Goal: Check status: Check status

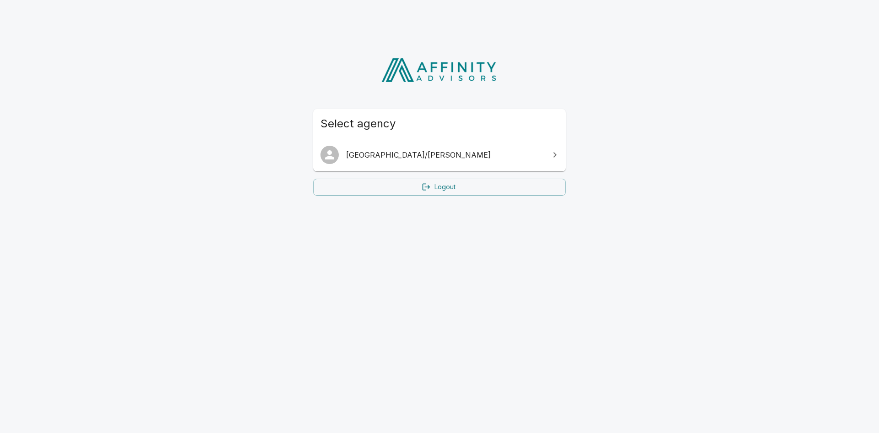
click at [396, 154] on span "[GEOGRAPHIC_DATA]/[PERSON_NAME]" at bounding box center [445, 154] width 198 height 11
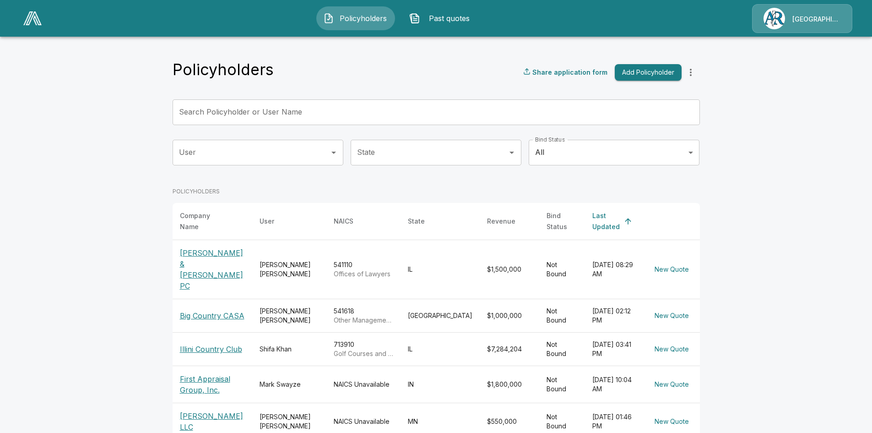
click at [378, 107] on input "Search Policyholder or User Name" at bounding box center [431, 112] width 517 height 26
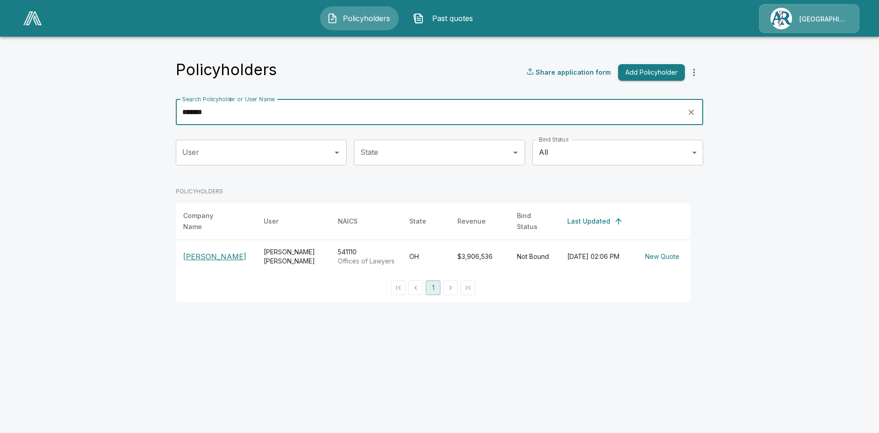
type input "*******"
click at [202, 257] on p "Emerson Thomson Bennett" at bounding box center [216, 256] width 66 height 11
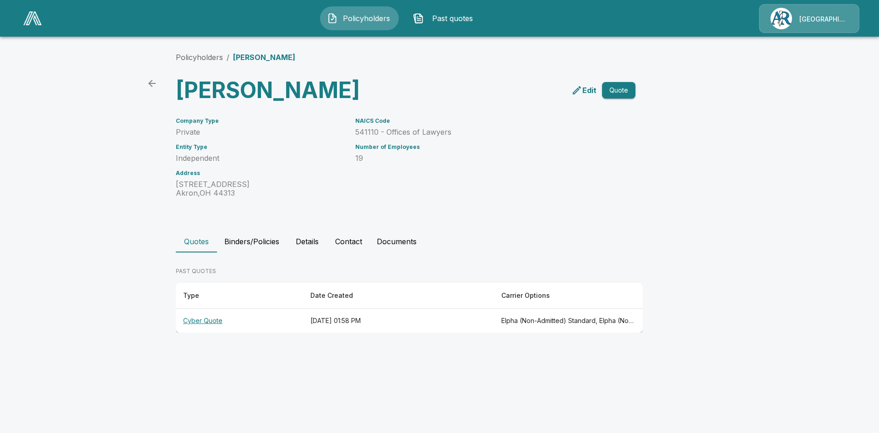
click at [213, 333] on th "Cyber Quote" at bounding box center [239, 321] width 127 height 24
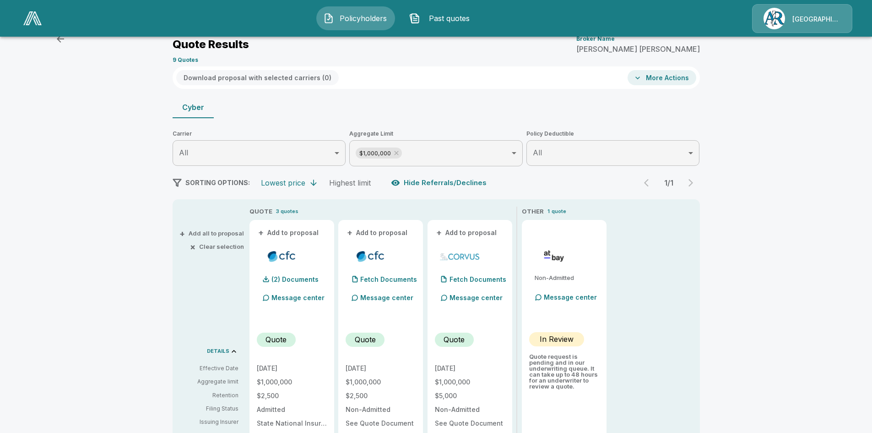
scroll to position [30, 0]
click at [438, 154] on body "Policyholders Past quotes Arlington/Roe Policyholders / Emerson Thomson Bennett…" at bounding box center [436, 430] width 872 height 920
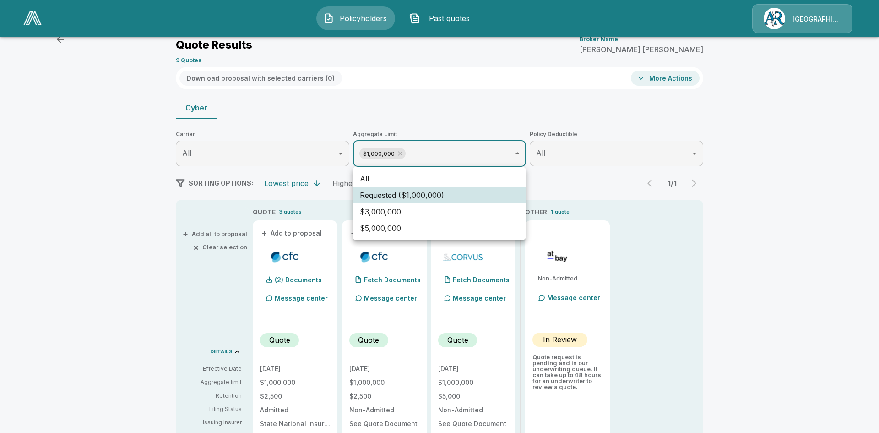
click at [404, 180] on li "All" at bounding box center [439, 178] width 174 height 16
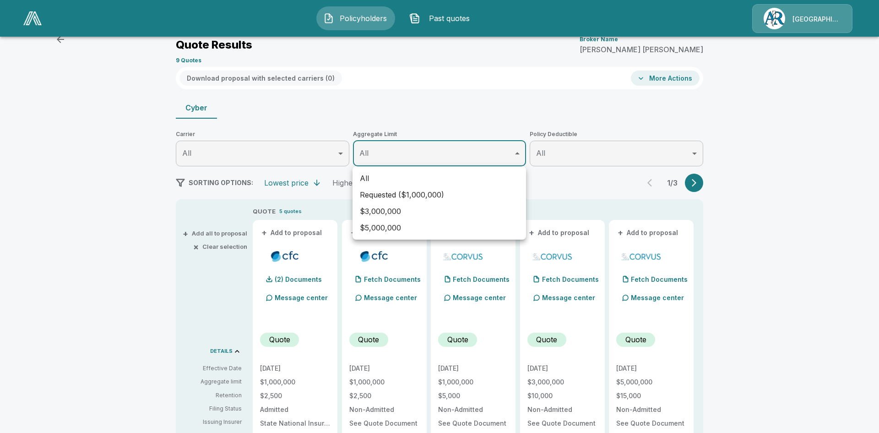
click at [693, 181] on div at bounding box center [439, 216] width 879 height 433
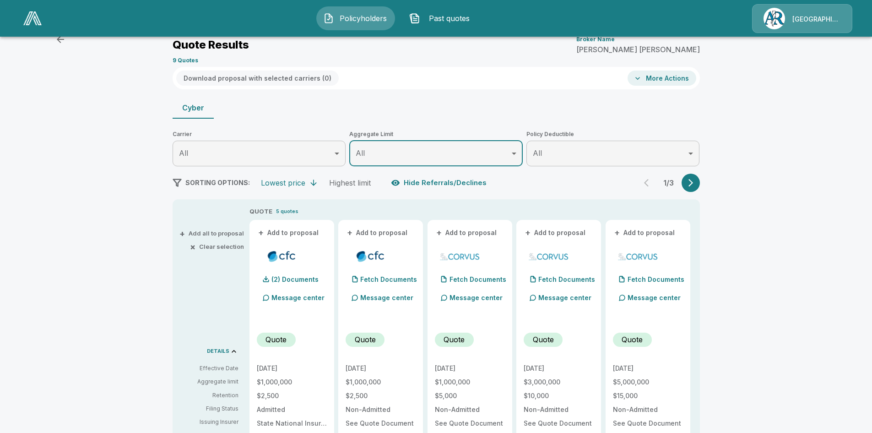
click at [695, 187] on icon "button" at bounding box center [690, 182] width 9 height 9
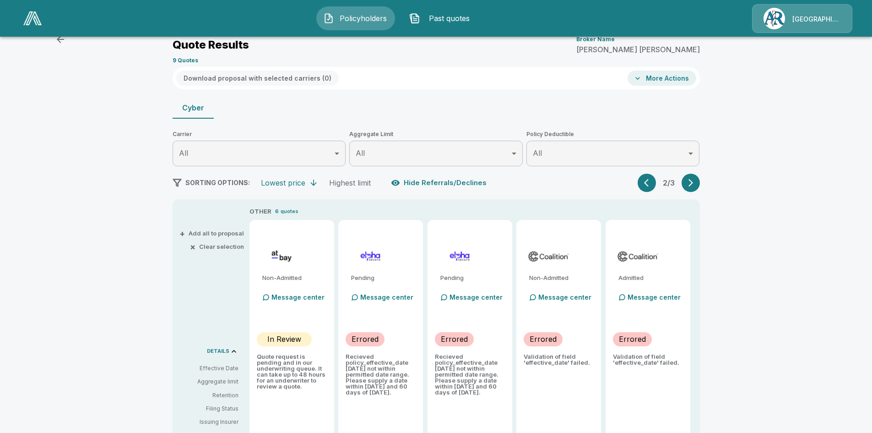
click at [695, 187] on icon "button" at bounding box center [690, 182] width 9 height 9
